Goal: Transaction & Acquisition: Purchase product/service

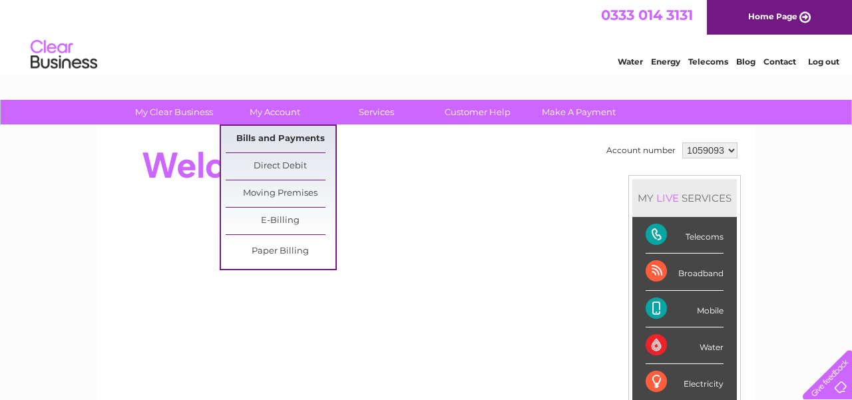
click at [272, 140] on link "Bills and Payments" at bounding box center [281, 139] width 110 height 27
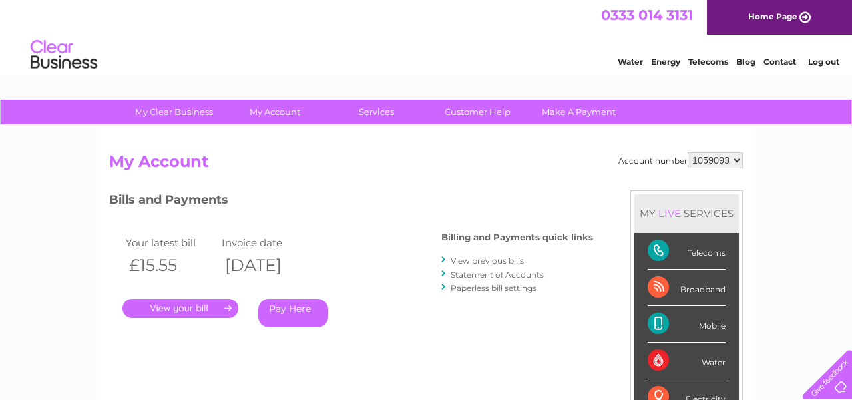
click at [293, 319] on link "Pay Here" at bounding box center [293, 313] width 70 height 29
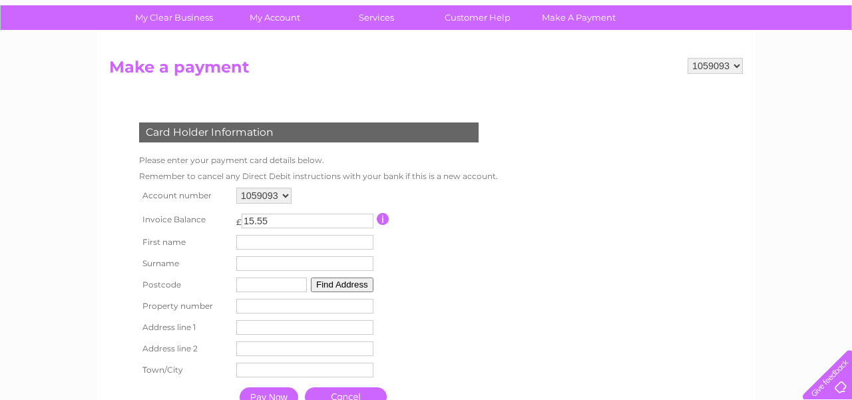
scroll to position [96, 0]
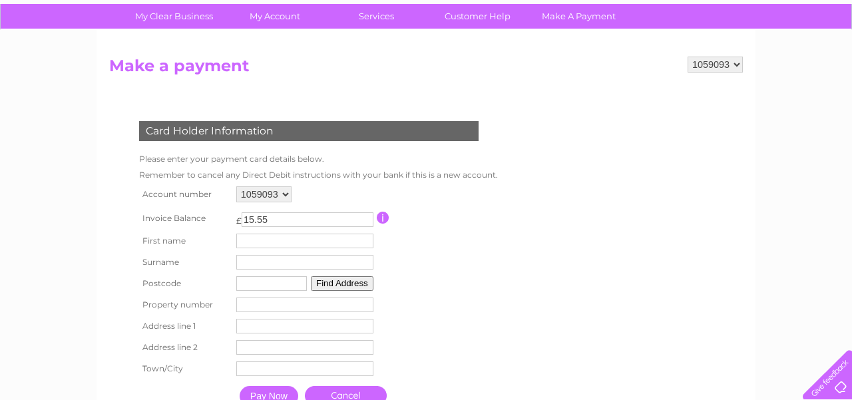
click at [274, 217] on input "15.55" at bounding box center [308, 219] width 132 height 15
type input "1"
type input "93.30"
click at [265, 237] on input "text" at bounding box center [304, 241] width 137 height 15
type input "[PERSON_NAME]"
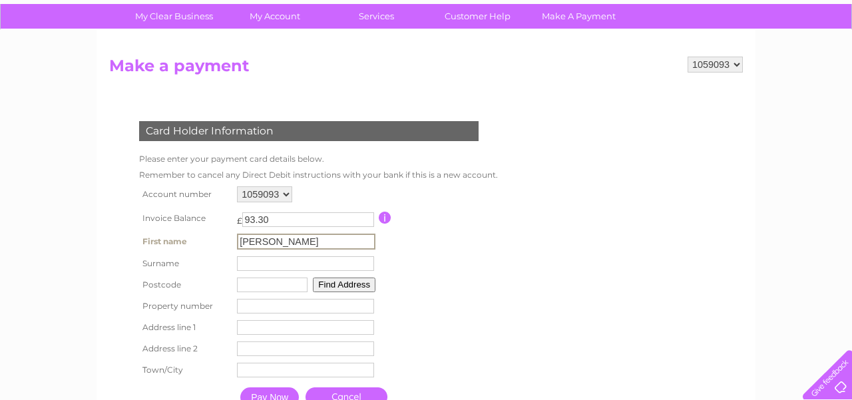
type input "[PERSON_NAME]"
type input "EX144LE"
type input "Unit J1"
type input "Dunkeswell Business Park"
type input "Honiton"
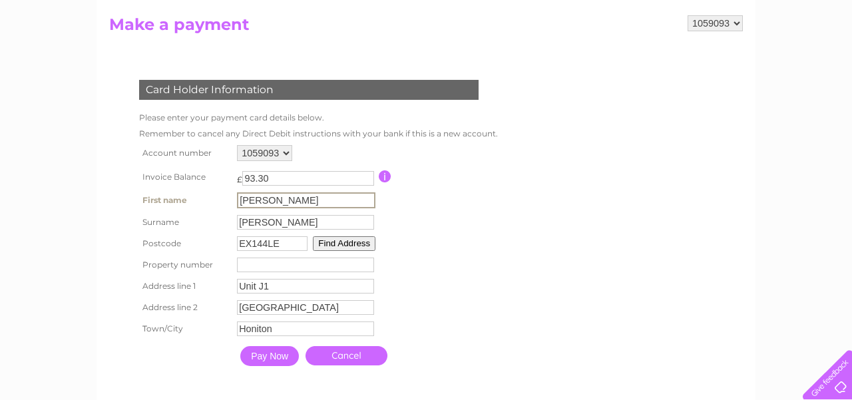
scroll to position [141, 0]
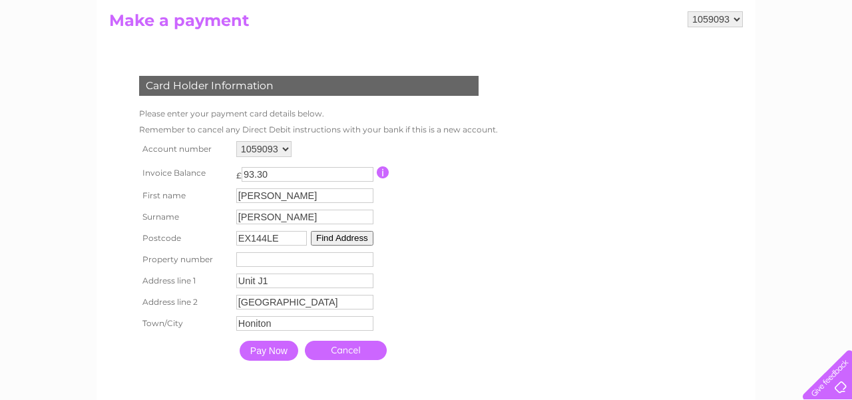
click at [334, 238] on button "Find Address" at bounding box center [342, 238] width 63 height 15
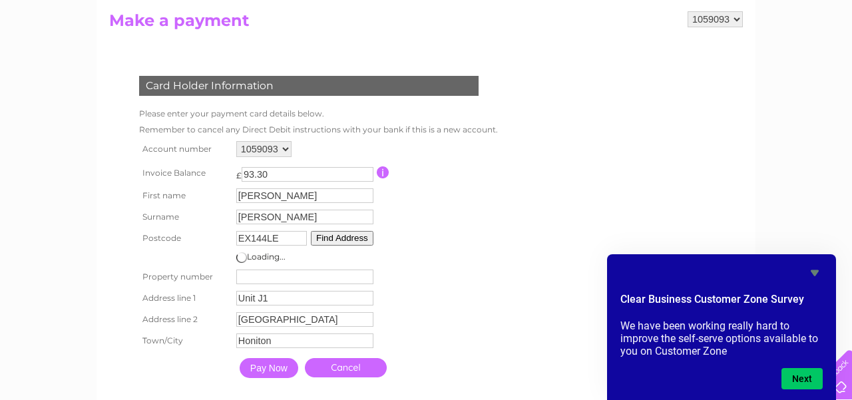
click at [260, 275] on input "number" at bounding box center [304, 277] width 137 height 15
type input "1"
click at [437, 279] on table "Account number 1059093 Invoice Balance £ 93.30 First name Jason Surname 1" at bounding box center [316, 261] width 360 height 247
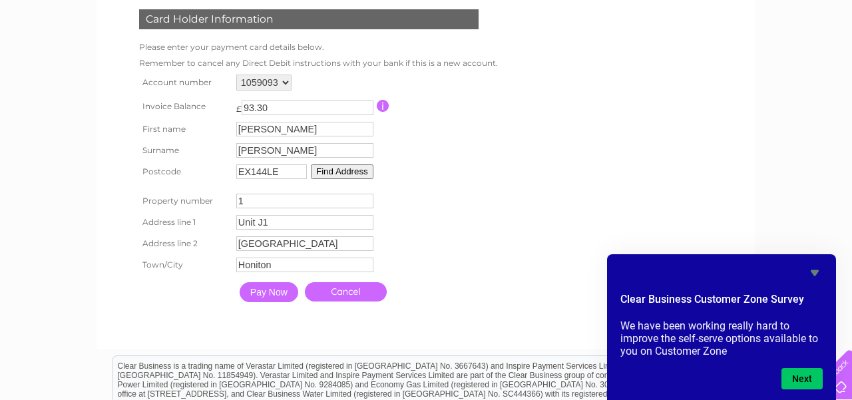
scroll to position [210, 0]
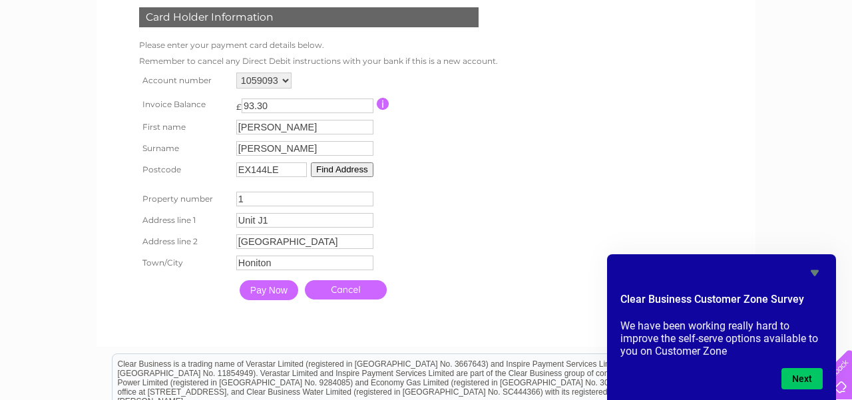
click at [255, 288] on input "Pay Now" at bounding box center [269, 290] width 59 height 20
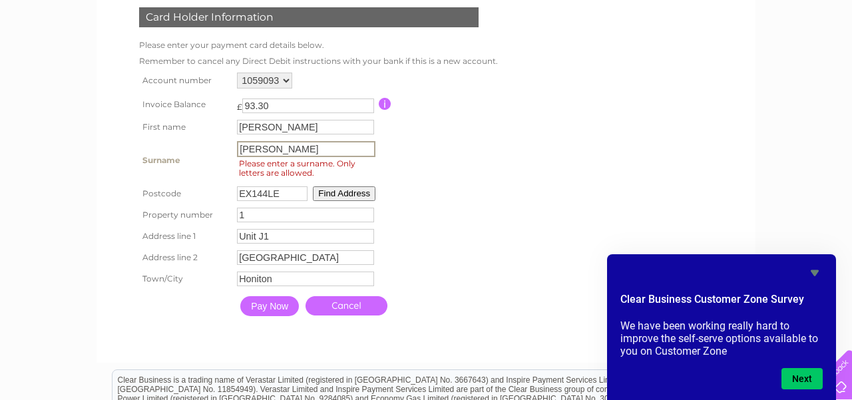
click at [263, 148] on input "Cory-humble" at bounding box center [306, 149] width 139 height 16
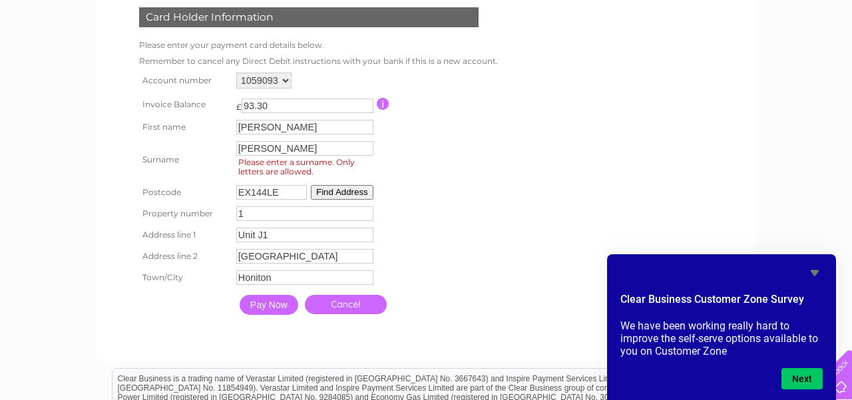
click at [268, 306] on input "Pay Now" at bounding box center [269, 305] width 59 height 20
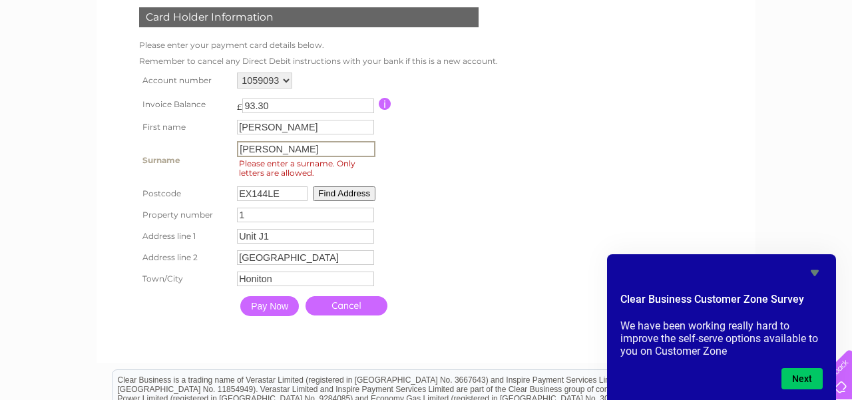
click at [263, 151] on input "Cory humble" at bounding box center [306, 149] width 139 height 16
type input "Coryhumble"
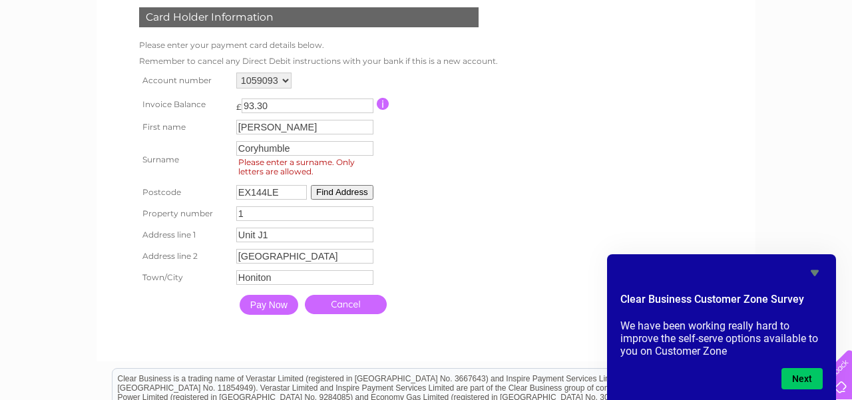
click at [269, 309] on input "Pay Now" at bounding box center [269, 305] width 59 height 20
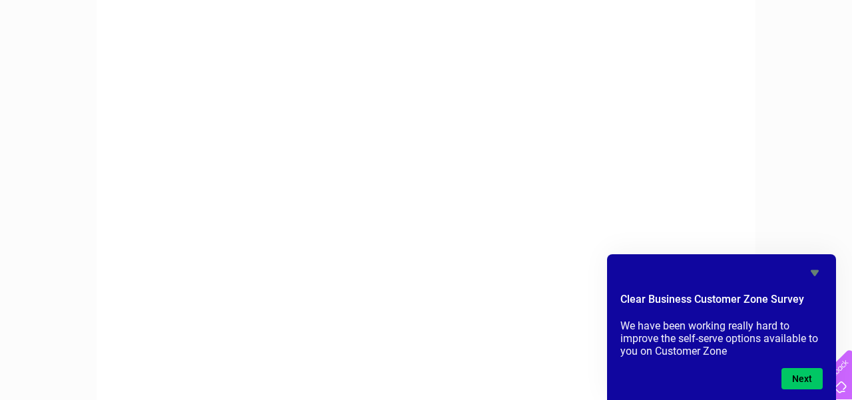
scroll to position [289, 0]
click at [814, 274] on icon "Hide survey" at bounding box center [815, 273] width 8 height 6
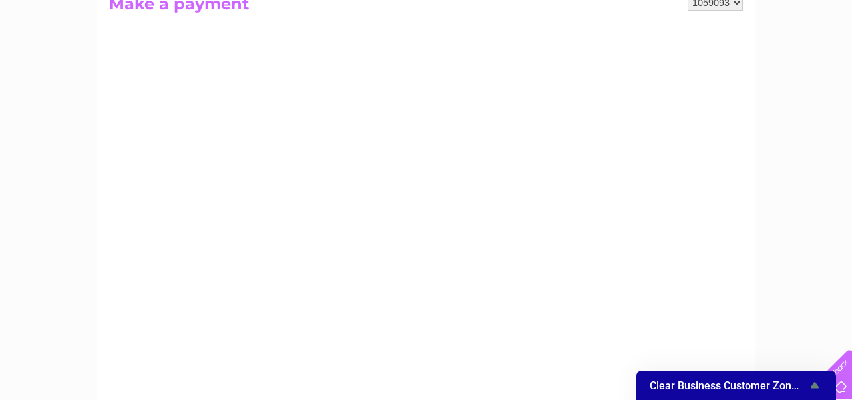
scroll to position [156, 0]
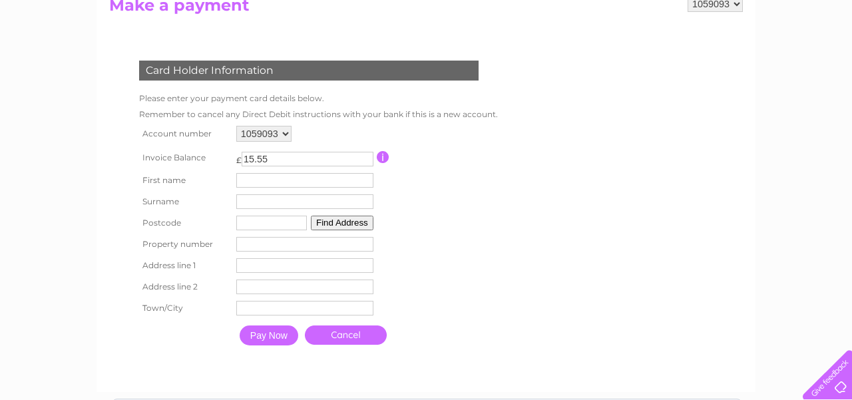
click at [281, 160] on input "15.55" at bounding box center [308, 159] width 132 height 15
type input "1"
type input "93.30"
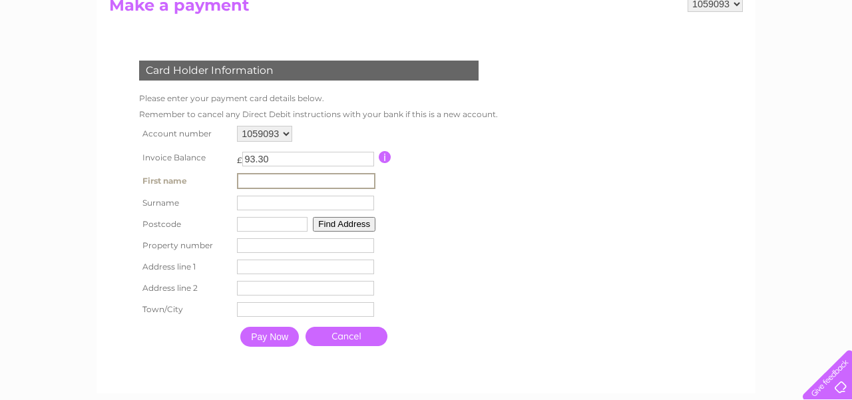
click at [254, 180] on input "text" at bounding box center [306, 181] width 139 height 16
type input "Jason"
type input "Cory-humble"
type input "EX144LE"
type input "Unit J1"
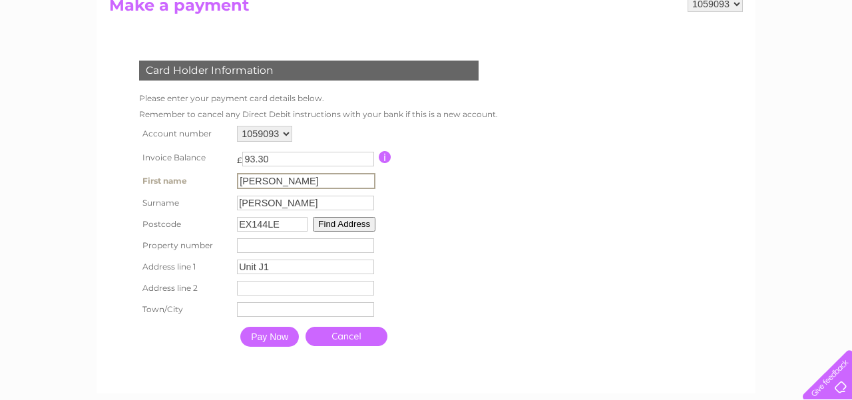
type input "Dunkeswell Business Park"
type input "Honiton"
click at [264, 205] on input "Cory-humble" at bounding box center [305, 203] width 137 height 15
type input "Coryhumble"
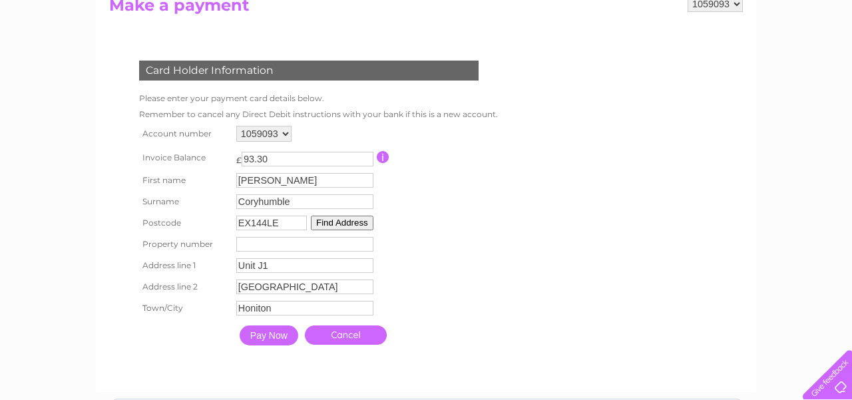
click at [430, 208] on table "Account number 1059093 Invoice Balance £ 93.30 First name Jason Surname" at bounding box center [316, 238] width 360 height 230
click at [350, 222] on button "Find Address" at bounding box center [342, 223] width 63 height 15
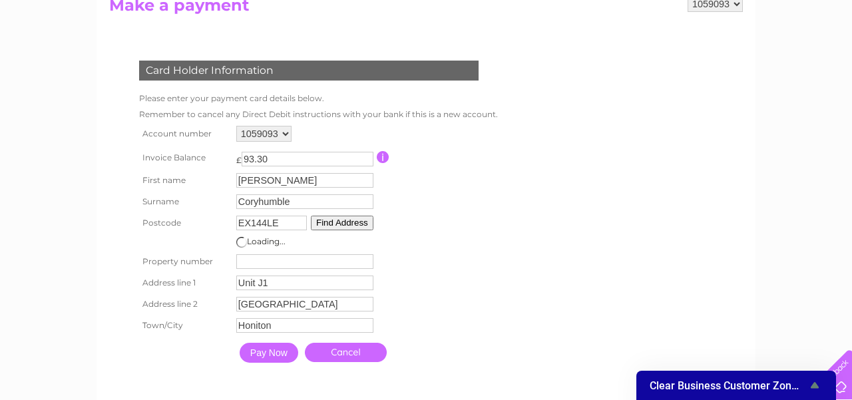
click at [263, 259] on input "number" at bounding box center [304, 261] width 137 height 15
type input "1"
click at [445, 272] on table "Account number 1059093 Invoice Balance £ 93.30 First name Jason Surname 1" at bounding box center [316, 246] width 360 height 247
click at [266, 354] on input "Pay Now" at bounding box center [269, 353] width 59 height 20
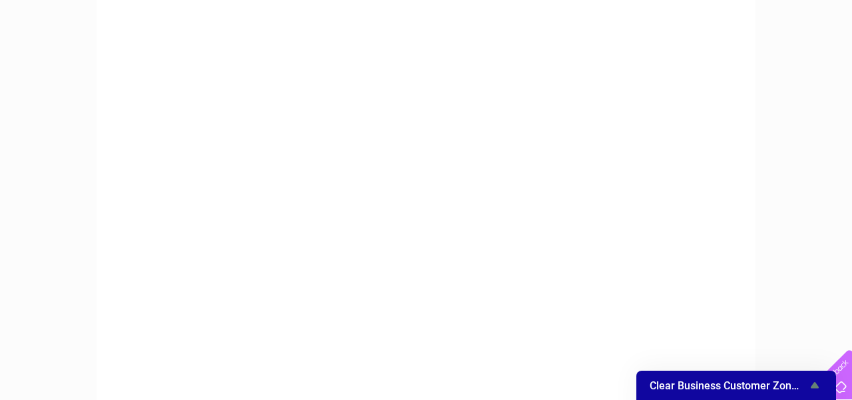
scroll to position [267, 0]
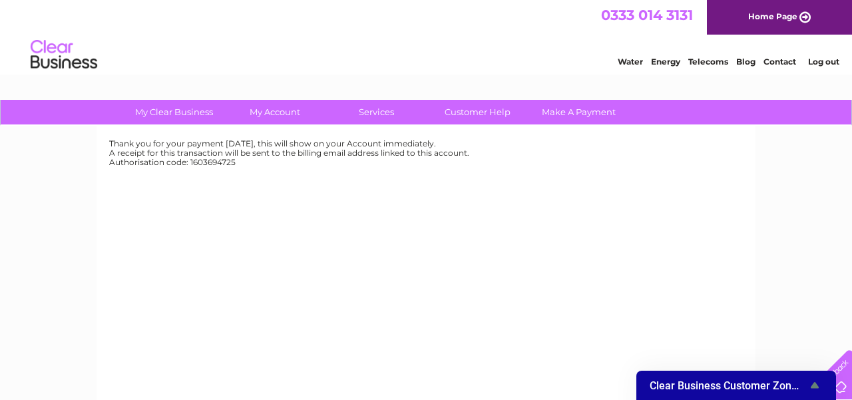
click at [67, 63] on img at bounding box center [64, 55] width 68 height 41
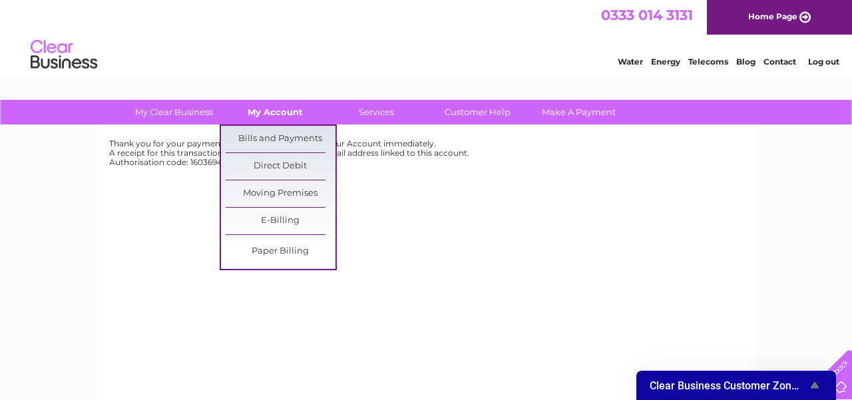
click at [280, 109] on link "My Account" at bounding box center [275, 112] width 110 height 25
click at [268, 140] on link "Bills and Payments" at bounding box center [281, 139] width 110 height 27
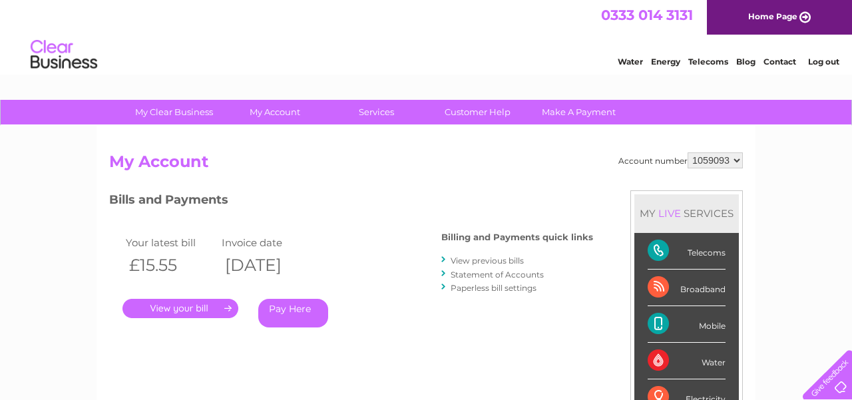
click at [820, 63] on link "Log out" at bounding box center [823, 62] width 31 height 10
